Goal: Check status: Check status

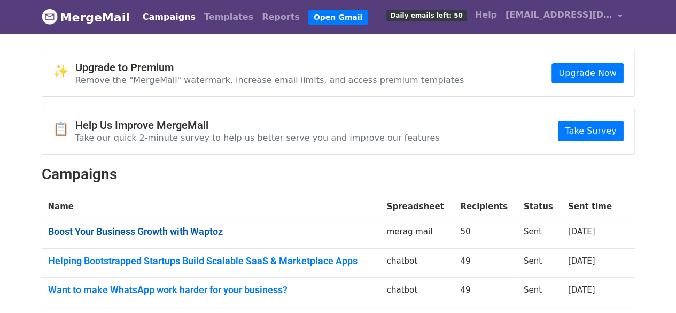
click at [173, 229] on link "Boost Your Business Growth with Waptoz" at bounding box center [211, 232] width 326 height 12
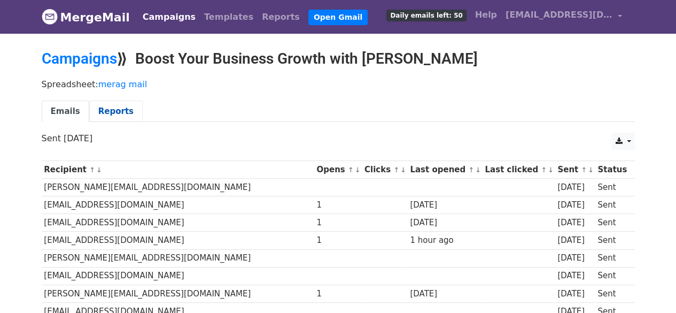
click at [113, 116] on link "Reports" at bounding box center [115, 111] width 53 height 22
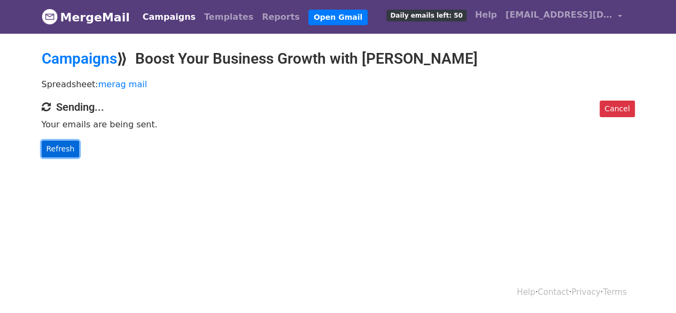
click at [63, 145] on link "Refresh" at bounding box center [61, 149] width 38 height 17
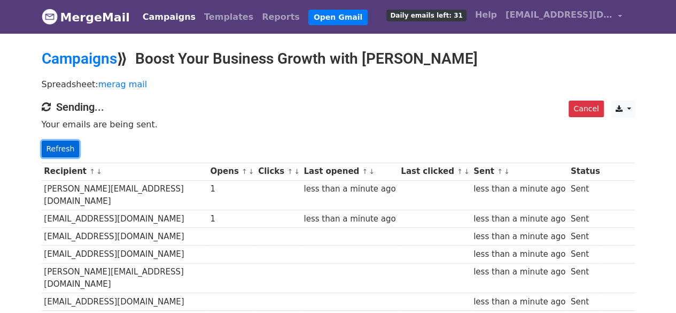
click at [53, 147] on link "Refresh" at bounding box center [61, 149] width 38 height 17
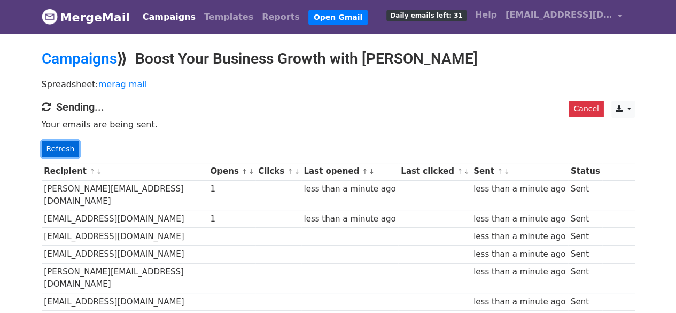
click at [53, 147] on link "Refresh" at bounding box center [61, 149] width 38 height 17
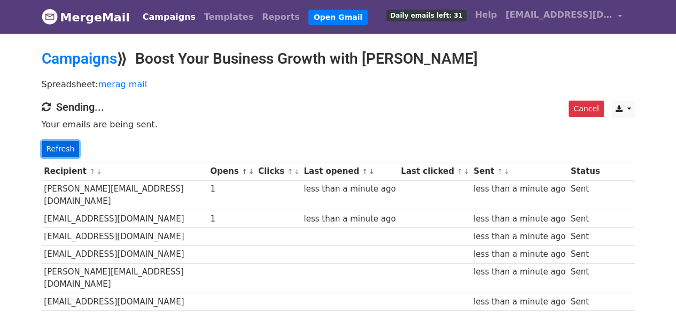
click at [53, 147] on link "Refresh" at bounding box center [61, 149] width 38 height 17
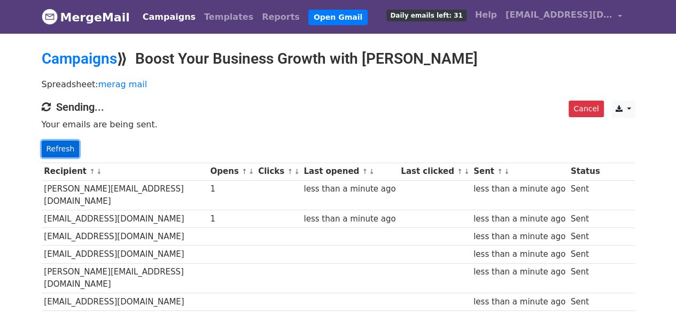
click at [53, 147] on link "Refresh" at bounding box center [61, 149] width 38 height 17
click at [65, 150] on link "Refresh" at bounding box center [61, 149] width 38 height 17
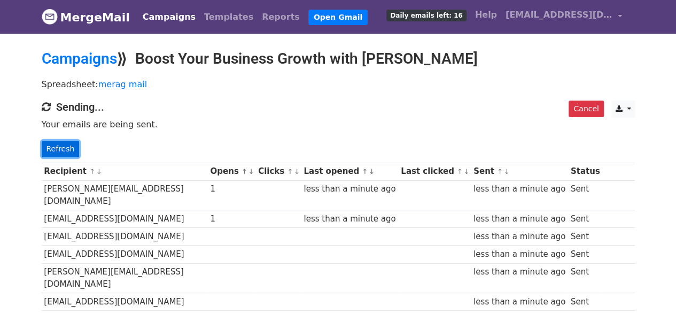
click at [65, 150] on link "Refresh" at bounding box center [61, 149] width 38 height 17
click at [58, 149] on link "Refresh" at bounding box center [61, 149] width 38 height 17
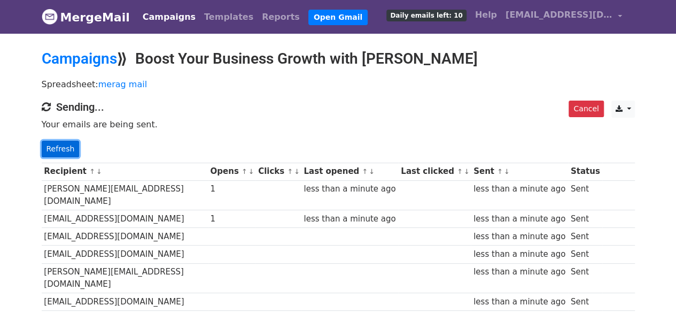
click at [58, 149] on link "Refresh" at bounding box center [61, 149] width 38 height 17
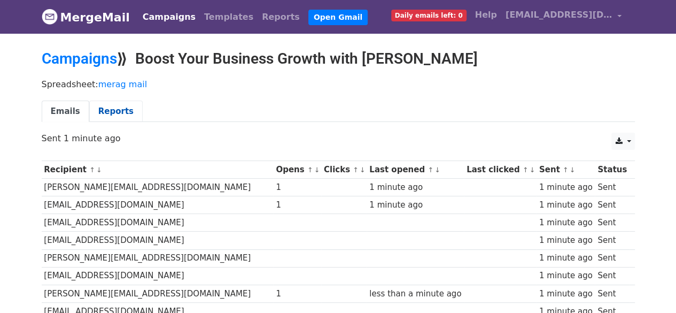
click at [112, 109] on link "Reports" at bounding box center [115, 111] width 53 height 22
